Goal: Check status: Check status

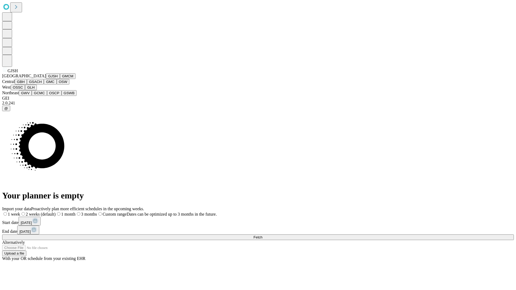
click at [46, 79] on button "GJSH" at bounding box center [53, 76] width 14 height 6
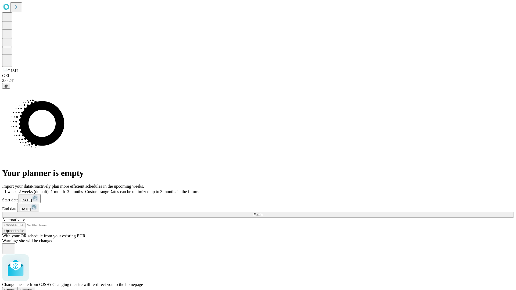
click at [32, 288] on span "Confirm" at bounding box center [26, 290] width 13 height 4
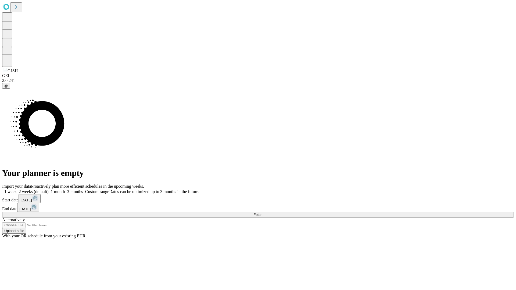
click at [65, 189] on label "1 month" at bounding box center [57, 191] width 16 height 5
click at [262, 213] on span "Fetch" at bounding box center [257, 215] width 9 height 4
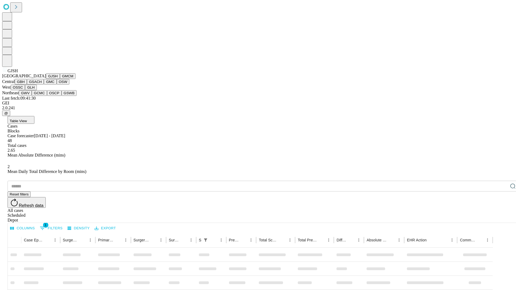
click at [60, 79] on button "GMCM" at bounding box center [68, 76] width 16 height 6
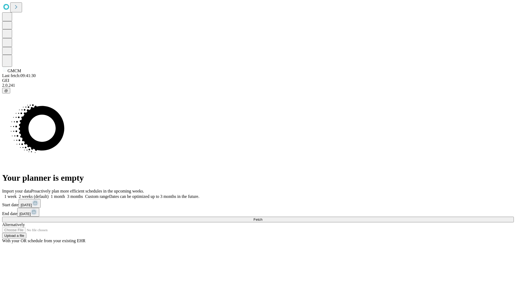
click at [65, 194] on label "1 month" at bounding box center [57, 196] width 16 height 5
click at [262, 218] on span "Fetch" at bounding box center [257, 220] width 9 height 4
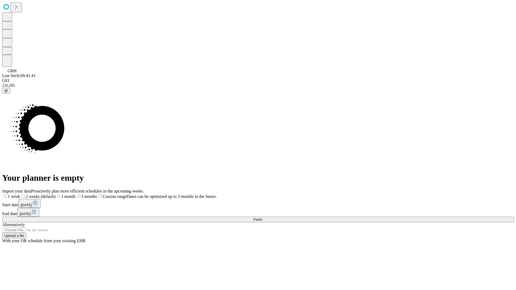
click at [75, 194] on label "1 month" at bounding box center [66, 196] width 20 height 5
click at [262, 218] on span "Fetch" at bounding box center [257, 220] width 9 height 4
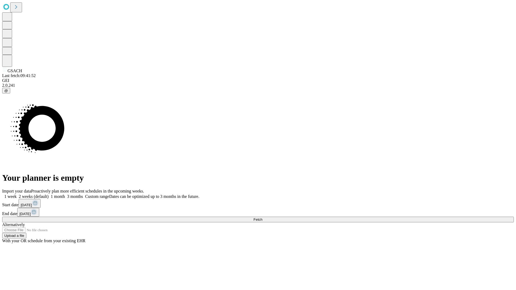
click at [65, 194] on label "1 month" at bounding box center [57, 196] width 16 height 5
click at [262, 218] on span "Fetch" at bounding box center [257, 220] width 9 height 4
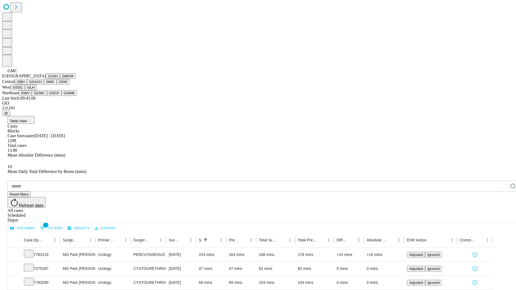
click at [57, 85] on button "OSW" at bounding box center [63, 82] width 13 height 6
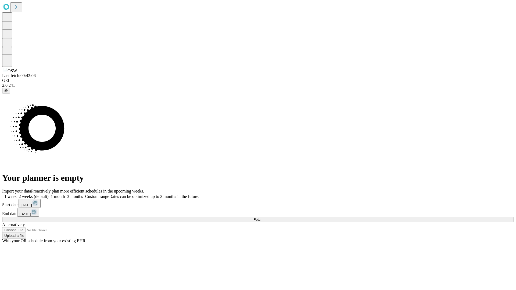
click at [65, 194] on label "1 month" at bounding box center [57, 196] width 16 height 5
click at [262, 218] on span "Fetch" at bounding box center [257, 220] width 9 height 4
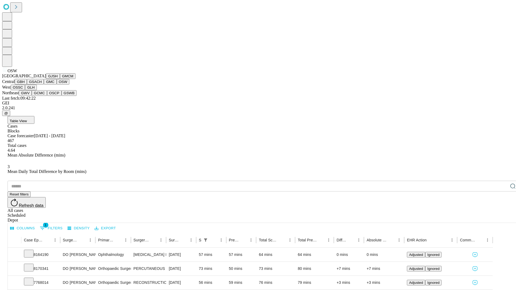
click at [25, 90] on button "OSSC" at bounding box center [18, 88] width 15 height 6
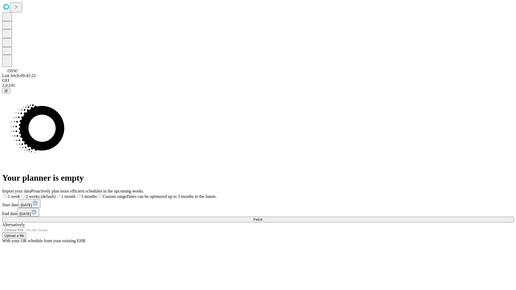
click at [75, 194] on label "1 month" at bounding box center [66, 196] width 20 height 5
click at [262, 218] on span "Fetch" at bounding box center [257, 220] width 9 height 4
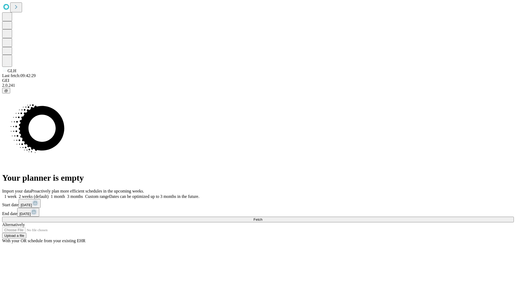
click at [65, 194] on label "1 month" at bounding box center [57, 196] width 16 height 5
click at [262, 218] on span "Fetch" at bounding box center [257, 220] width 9 height 4
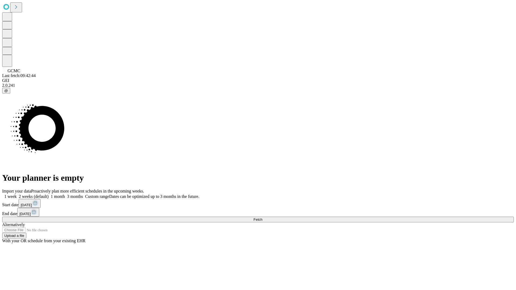
click at [65, 194] on label "1 month" at bounding box center [57, 196] width 16 height 5
click at [262, 218] on span "Fetch" at bounding box center [257, 220] width 9 height 4
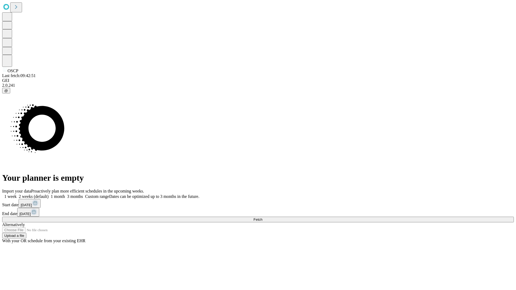
click at [65, 194] on label "1 month" at bounding box center [57, 196] width 16 height 5
click at [262, 218] on span "Fetch" at bounding box center [257, 220] width 9 height 4
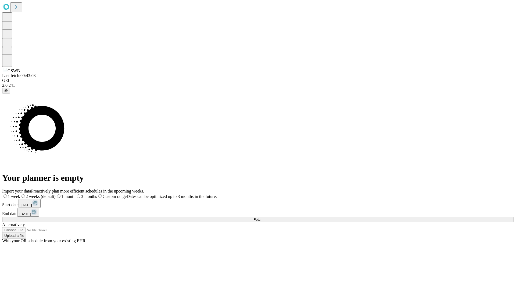
click at [75, 194] on label "1 month" at bounding box center [66, 196] width 20 height 5
click at [262, 218] on span "Fetch" at bounding box center [257, 220] width 9 height 4
